Goal: Task Accomplishment & Management: Use online tool/utility

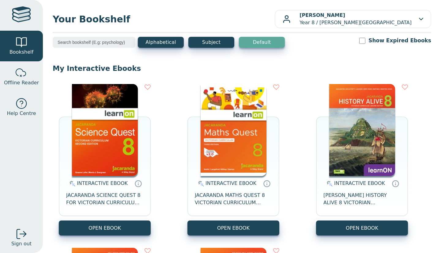
click at [238, 123] on img at bounding box center [234, 130] width 66 height 92
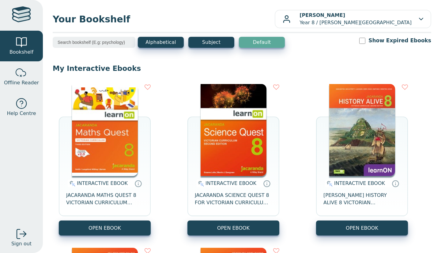
click at [213, 130] on img at bounding box center [234, 130] width 66 height 92
click at [230, 137] on img at bounding box center [234, 130] width 66 height 92
